Goal: Information Seeking & Learning: Learn about a topic

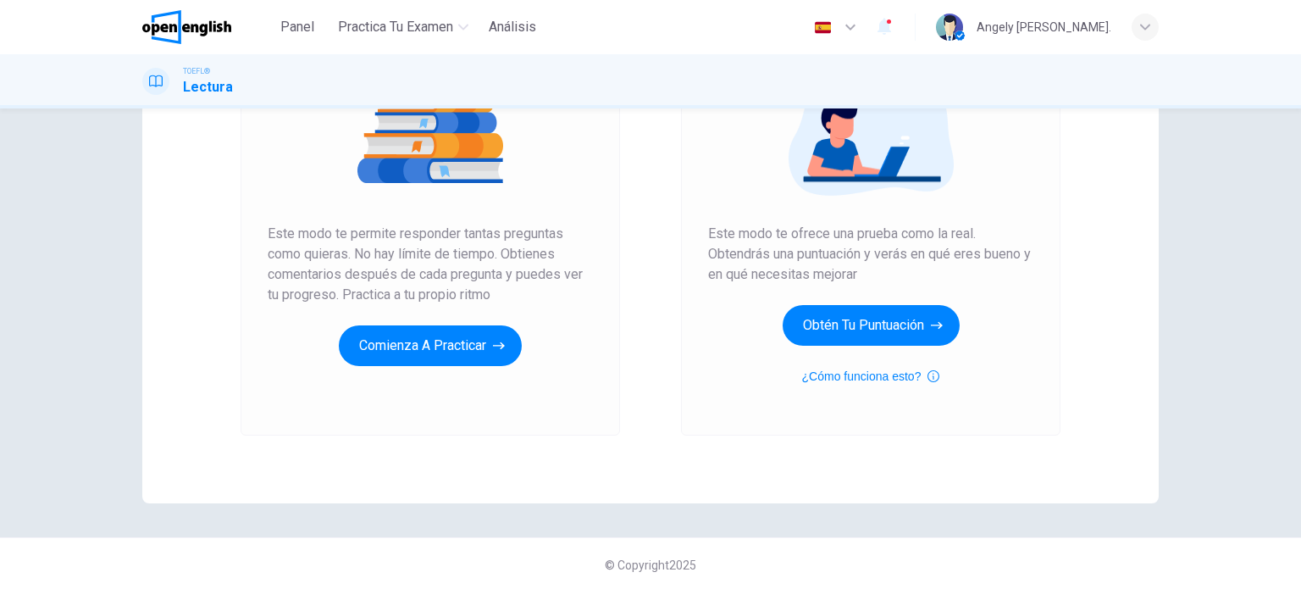
scroll to position [230, 0]
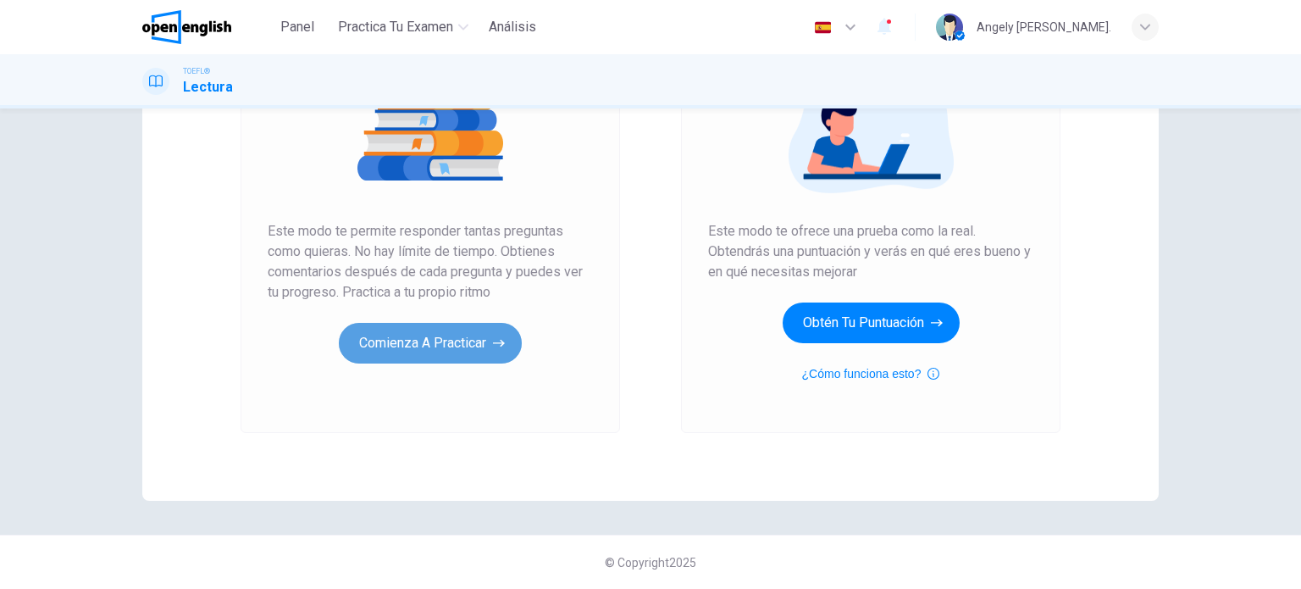
click at [437, 352] on button "Comienza a practicar" at bounding box center [430, 343] width 183 height 41
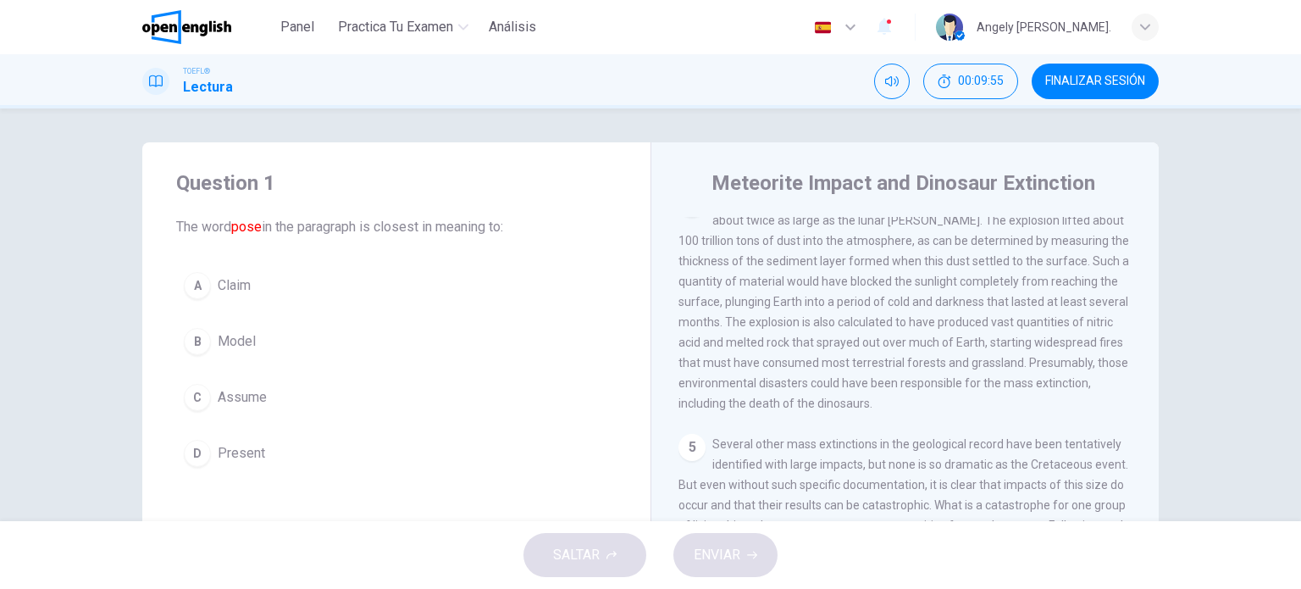
scroll to position [593, 0]
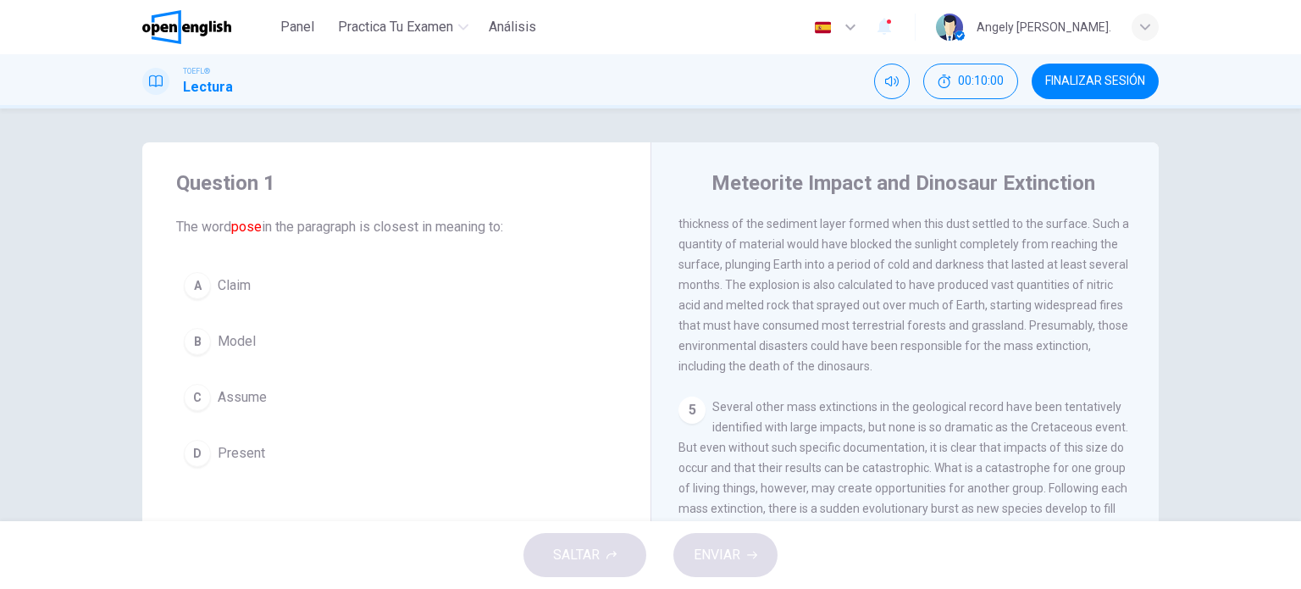
drag, startPoint x: 715, startPoint y: 431, endPoint x: 838, endPoint y: 484, distance: 134.7
click at [838, 484] on div "5 Several other mass extinctions in the geological record have been tentatively…" at bounding box center [905, 467] width 454 height 142
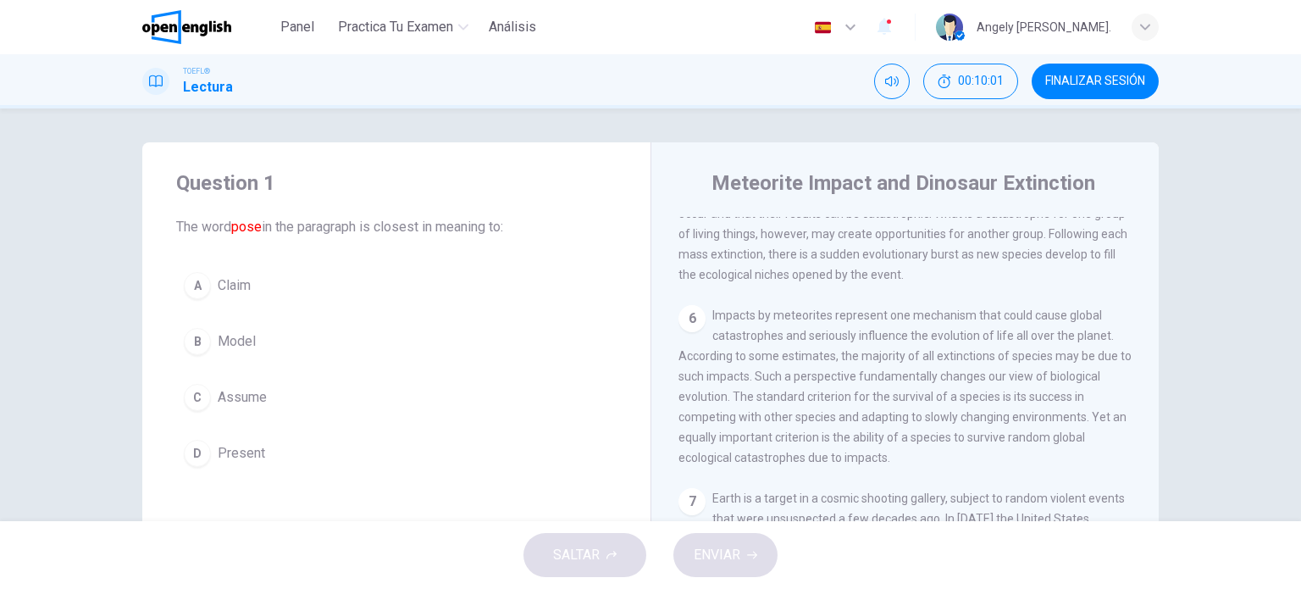
scroll to position [999, 0]
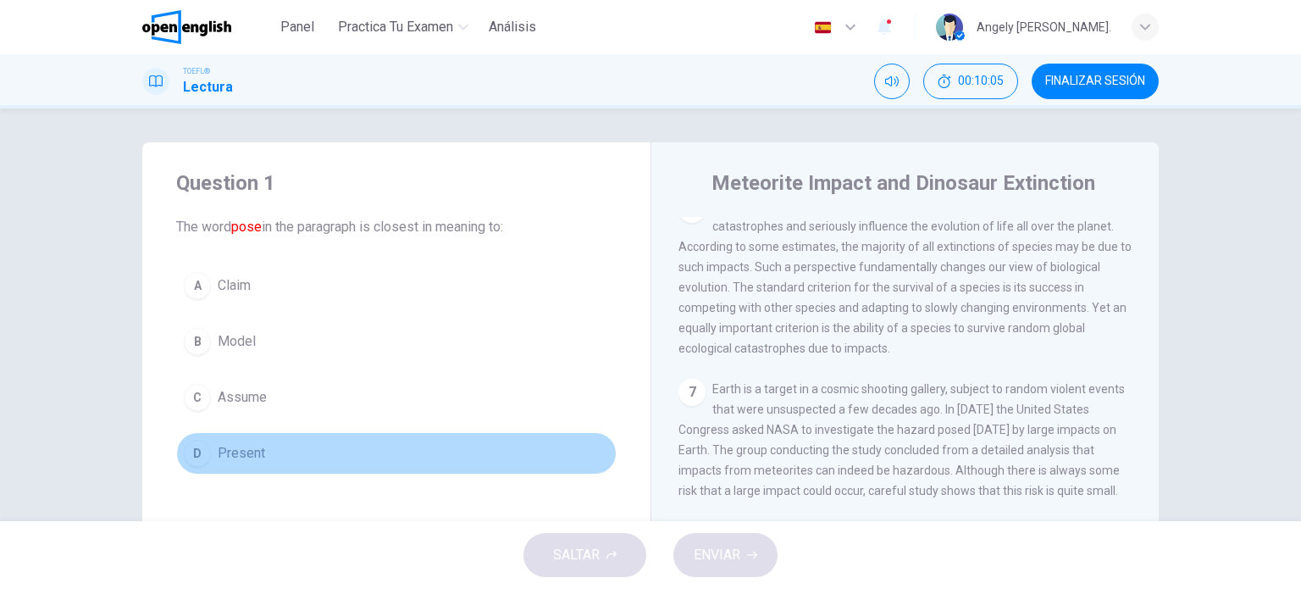
click at [230, 456] on span "Present" at bounding box center [241, 453] width 47 height 20
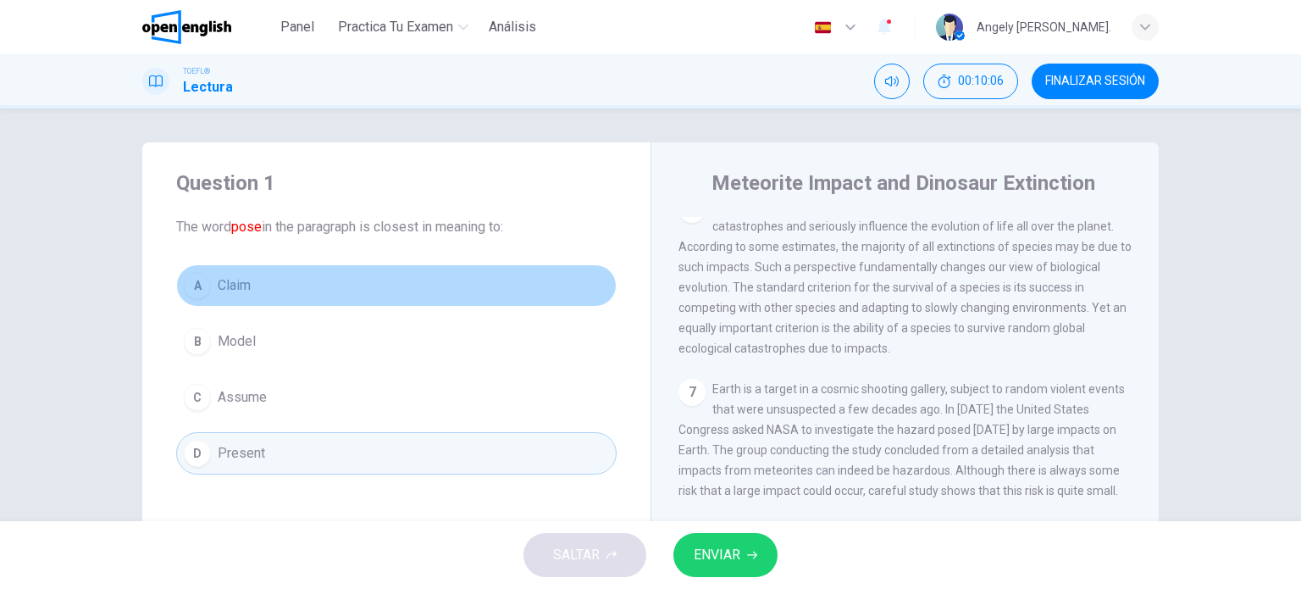
click at [269, 264] on button "A Claim" at bounding box center [396, 285] width 440 height 42
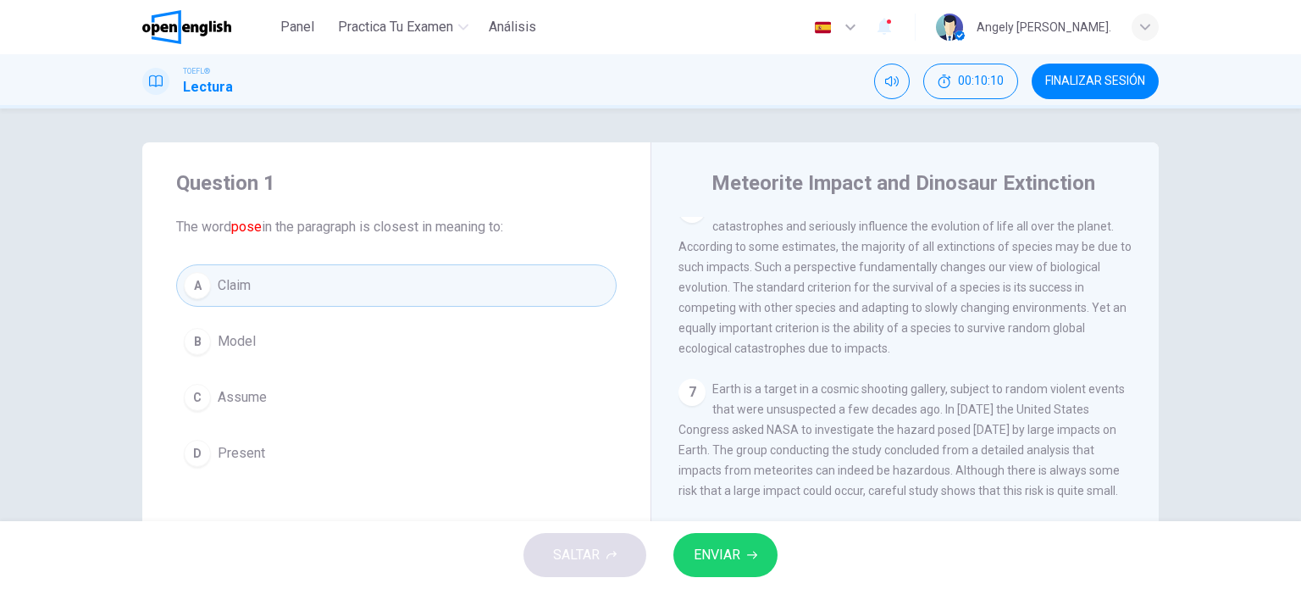
drag, startPoint x: 965, startPoint y: 333, endPoint x: 955, endPoint y: 324, distance: 13.2
click at [965, 332] on div "6 Impacts by meteorites represent one mechanism that could cause global catastr…" at bounding box center [905, 277] width 454 height 163
click at [247, 230] on font "pose" at bounding box center [246, 227] width 30 height 16
click at [861, 324] on div "6 Impacts by meteorites represent one mechanism that could cause global catastr…" at bounding box center [905, 277] width 454 height 163
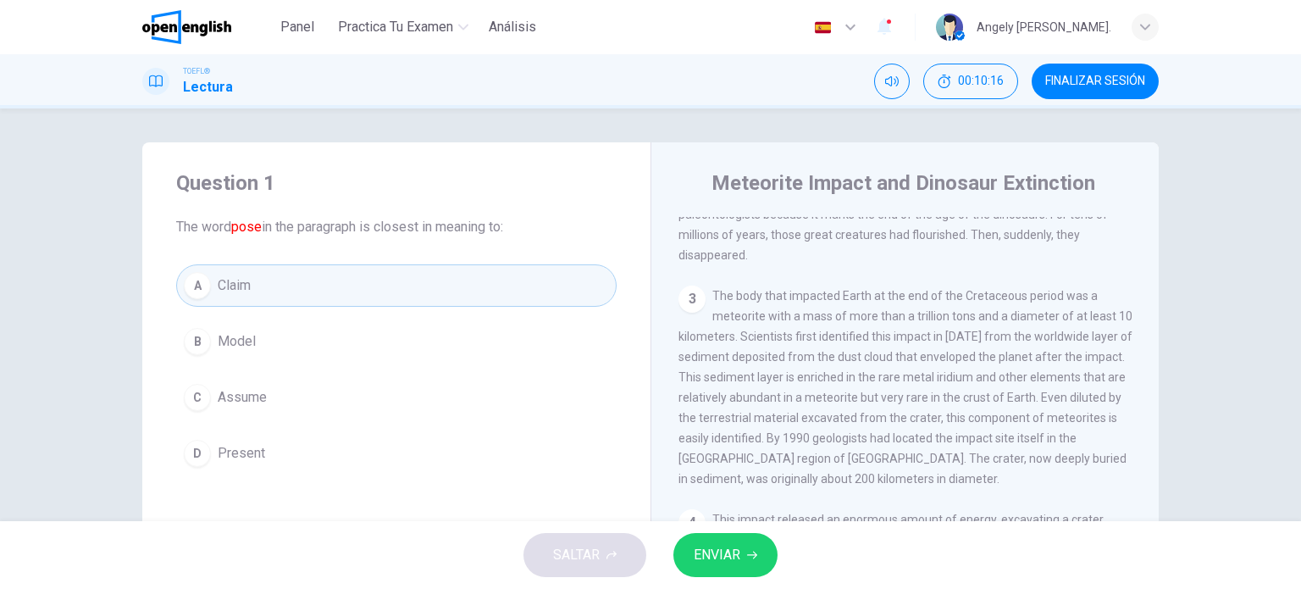
scroll to position [0, 0]
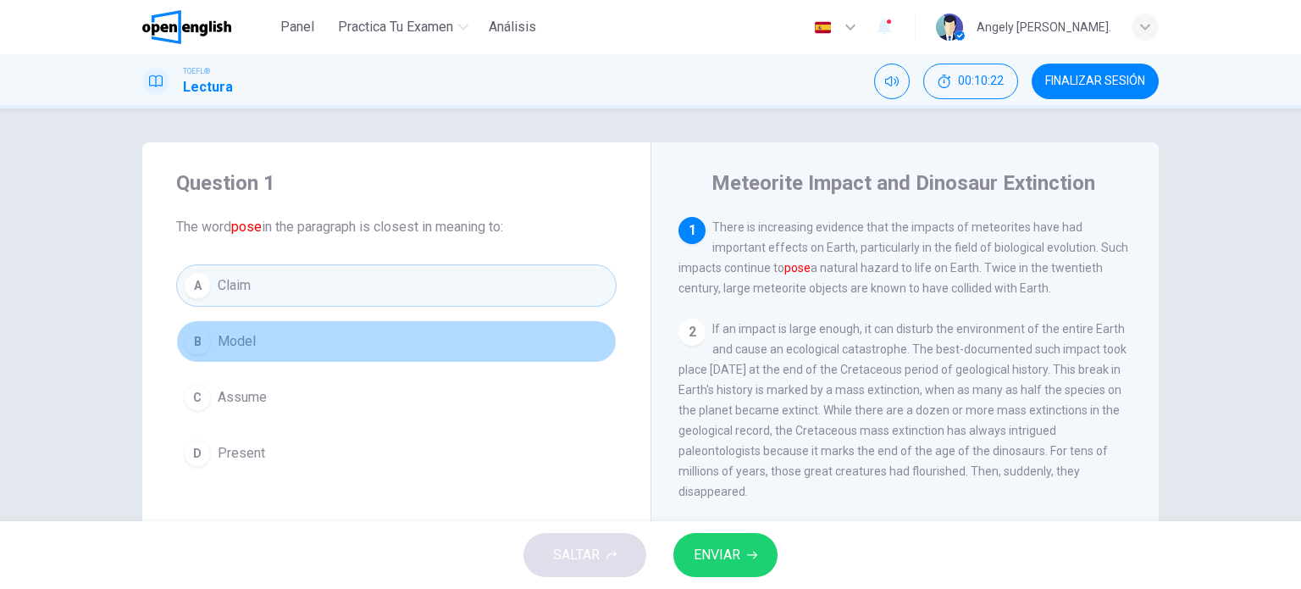
click at [234, 345] on span "Model" at bounding box center [237, 341] width 38 height 20
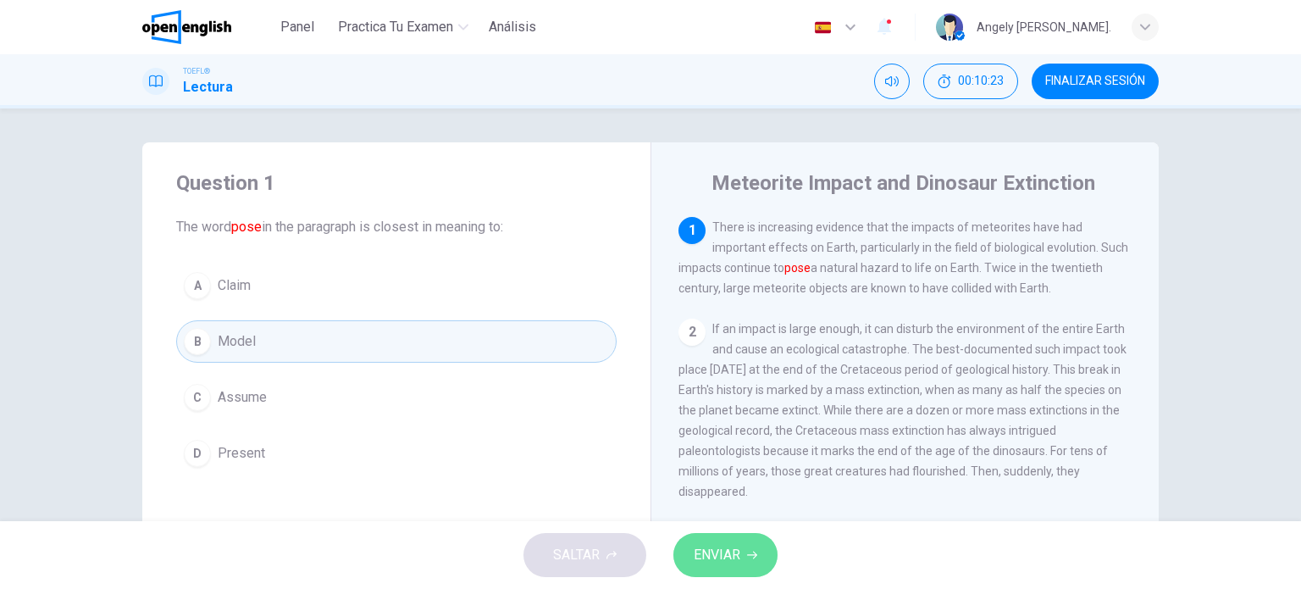
click at [745, 562] on button "ENVIAR" at bounding box center [725, 555] width 104 height 44
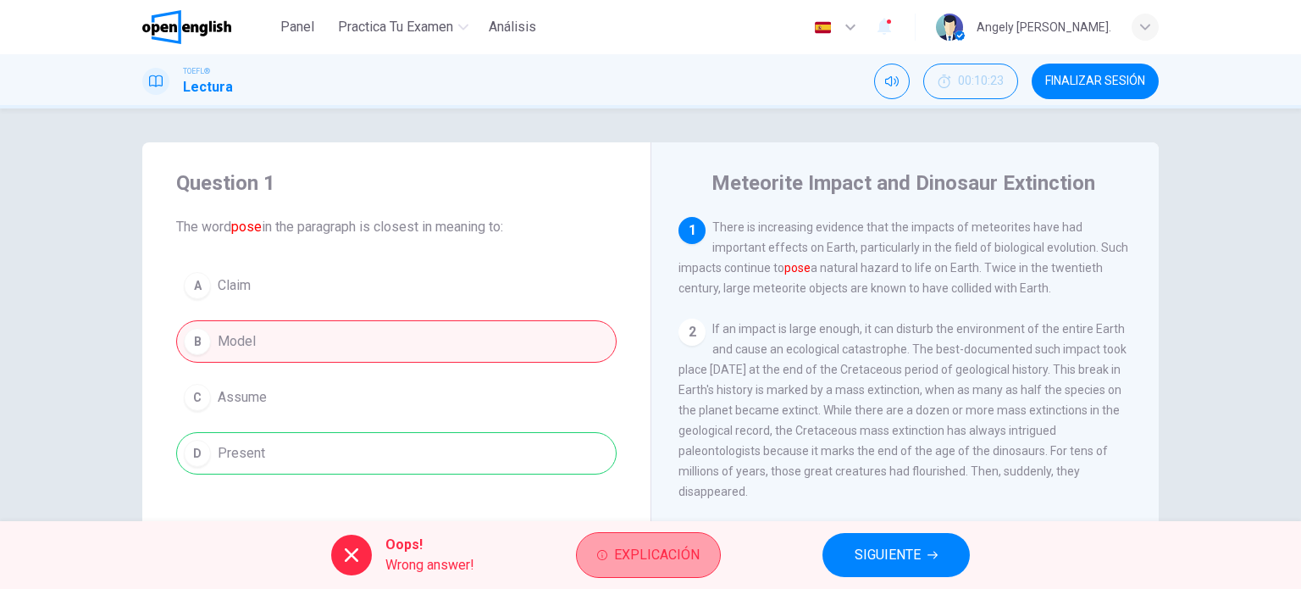
click at [674, 556] on span "Explicación" at bounding box center [657, 555] width 86 height 24
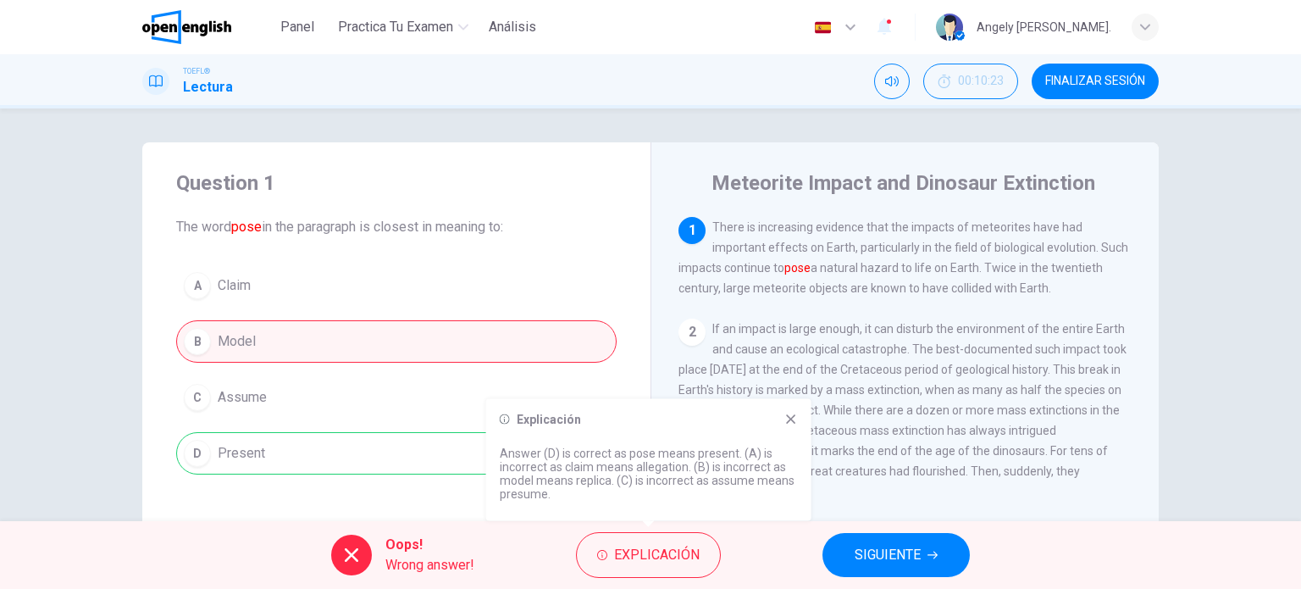
click at [875, 550] on span "SIGUIENTE" at bounding box center [888, 555] width 66 height 24
